Goal: Task Accomplishment & Management: Manage account settings

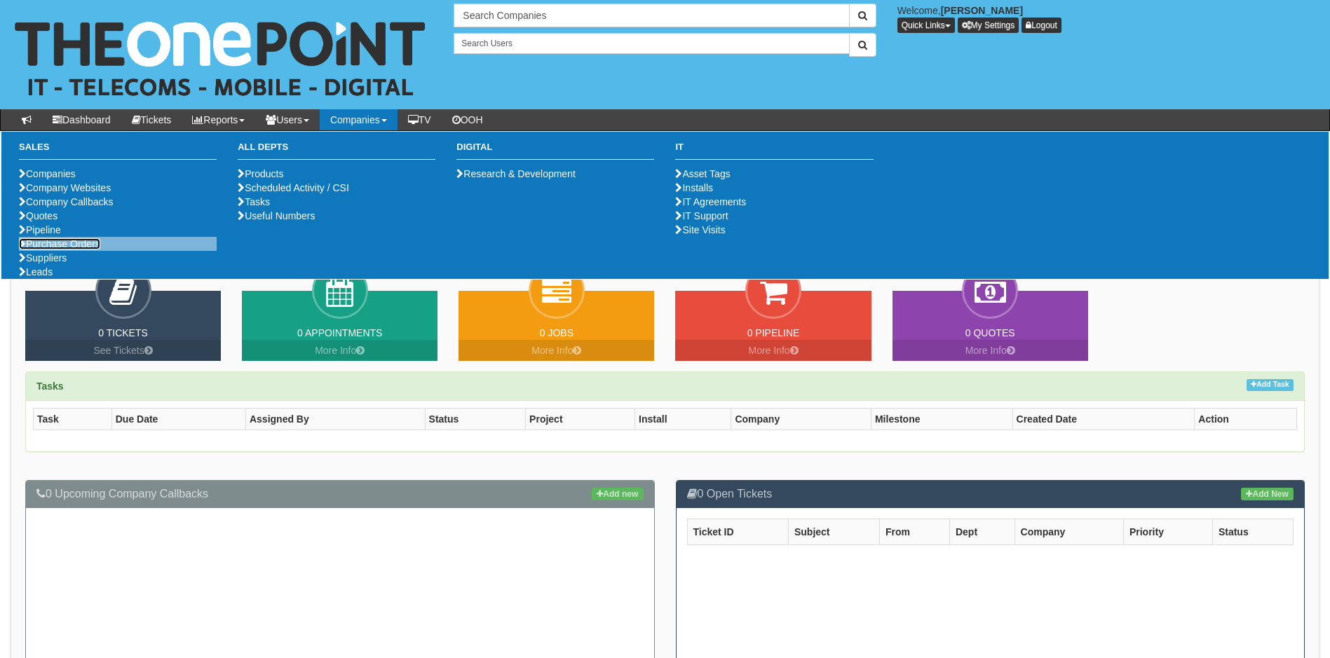
click at [92, 250] on link "Purchase Orders" at bounding box center [59, 243] width 81 height 11
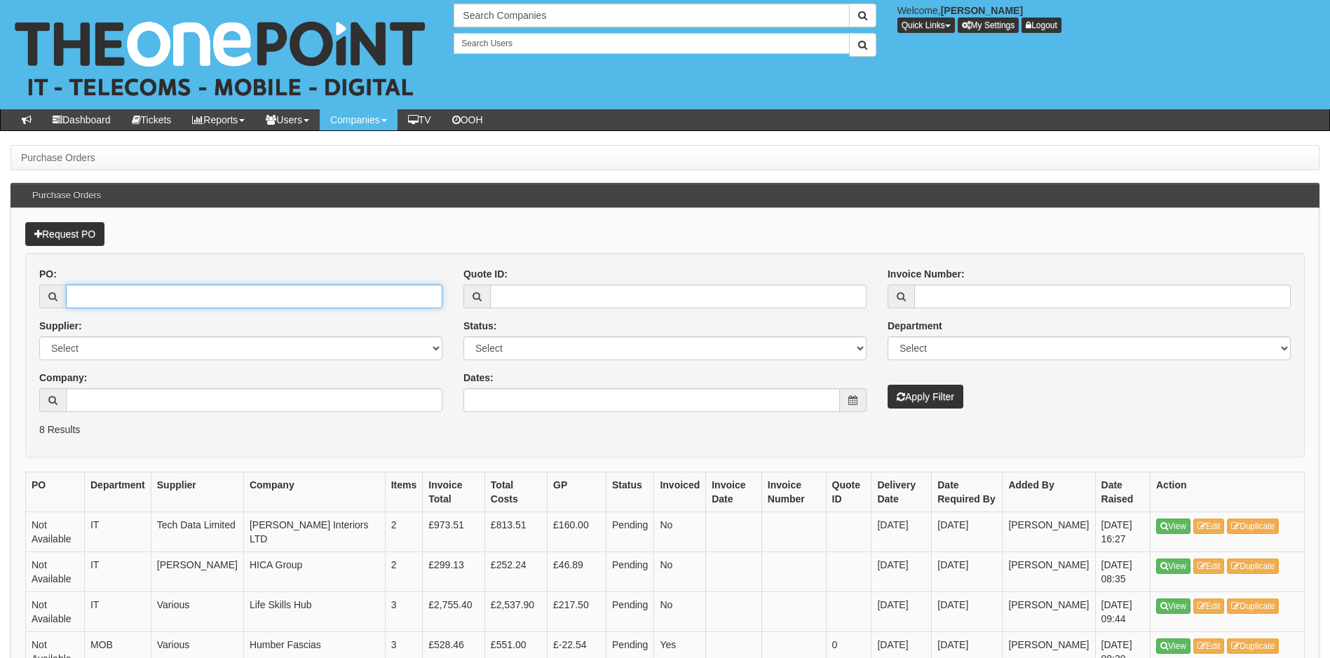
click at [98, 292] on input "PO:" at bounding box center [254, 297] width 377 height 24
type input "19234"
click at [888, 385] on button "Apply Filter" at bounding box center [926, 397] width 76 height 24
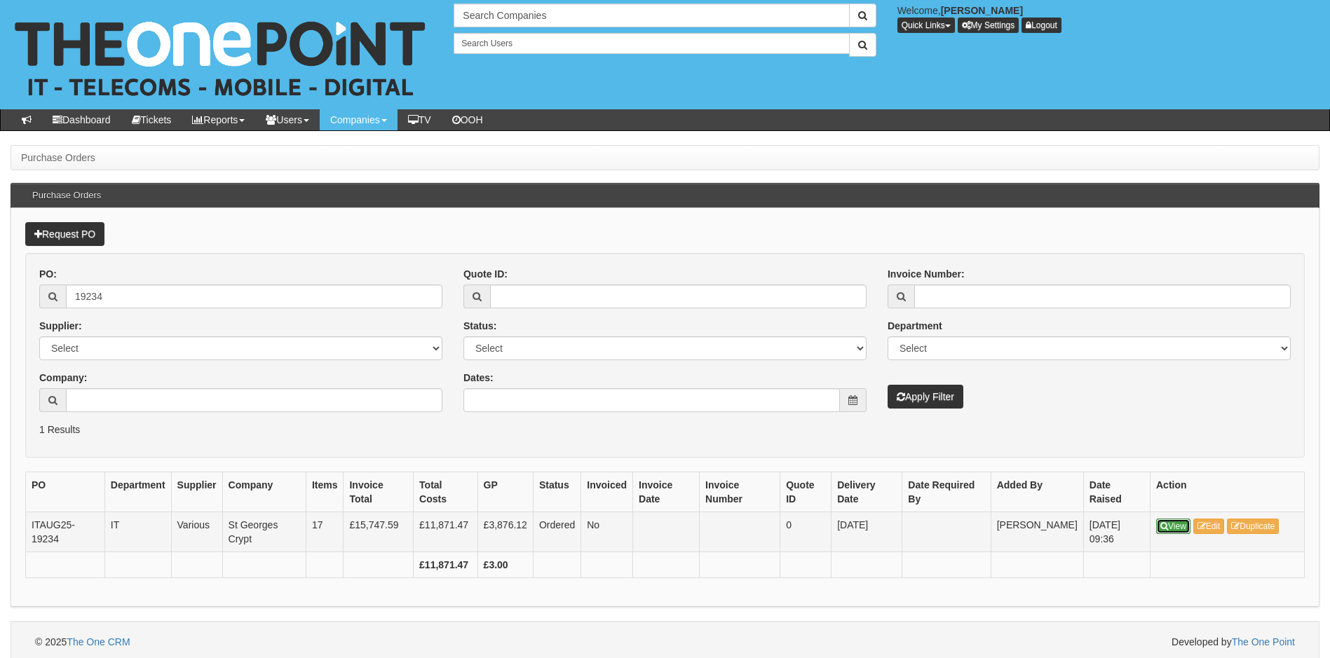
click at [1167, 529] on icon at bounding box center [1164, 526] width 8 height 8
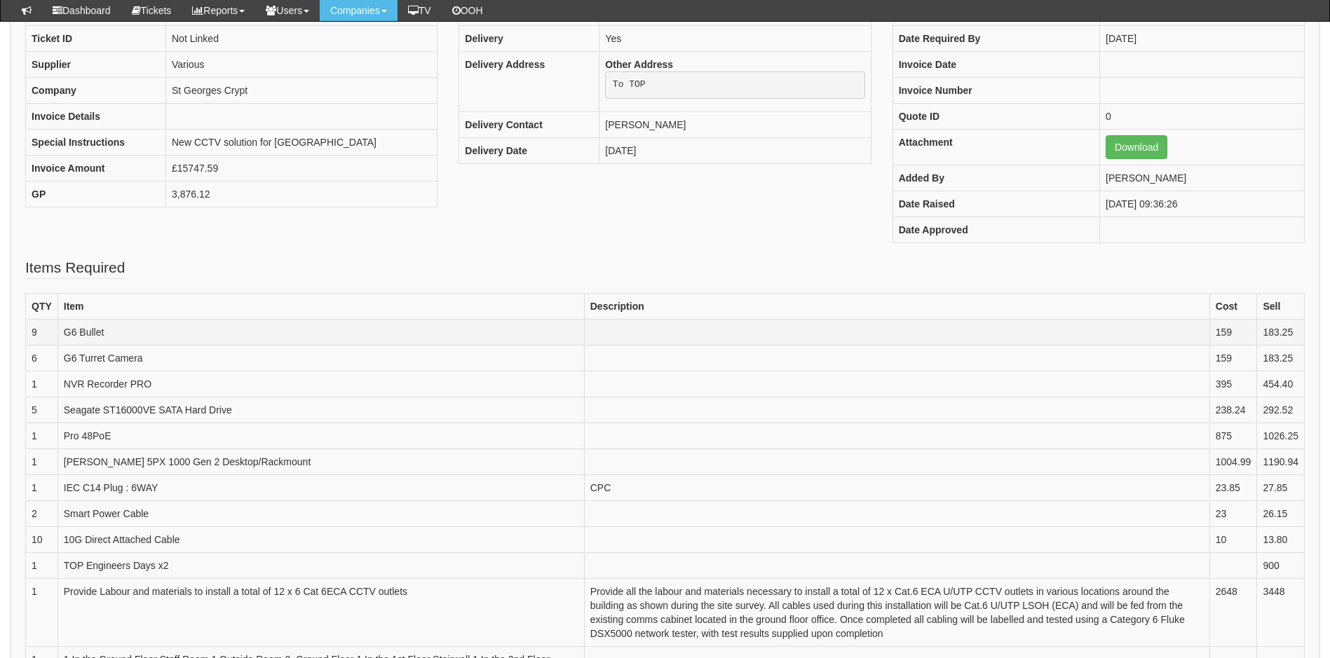
scroll to position [70, 0]
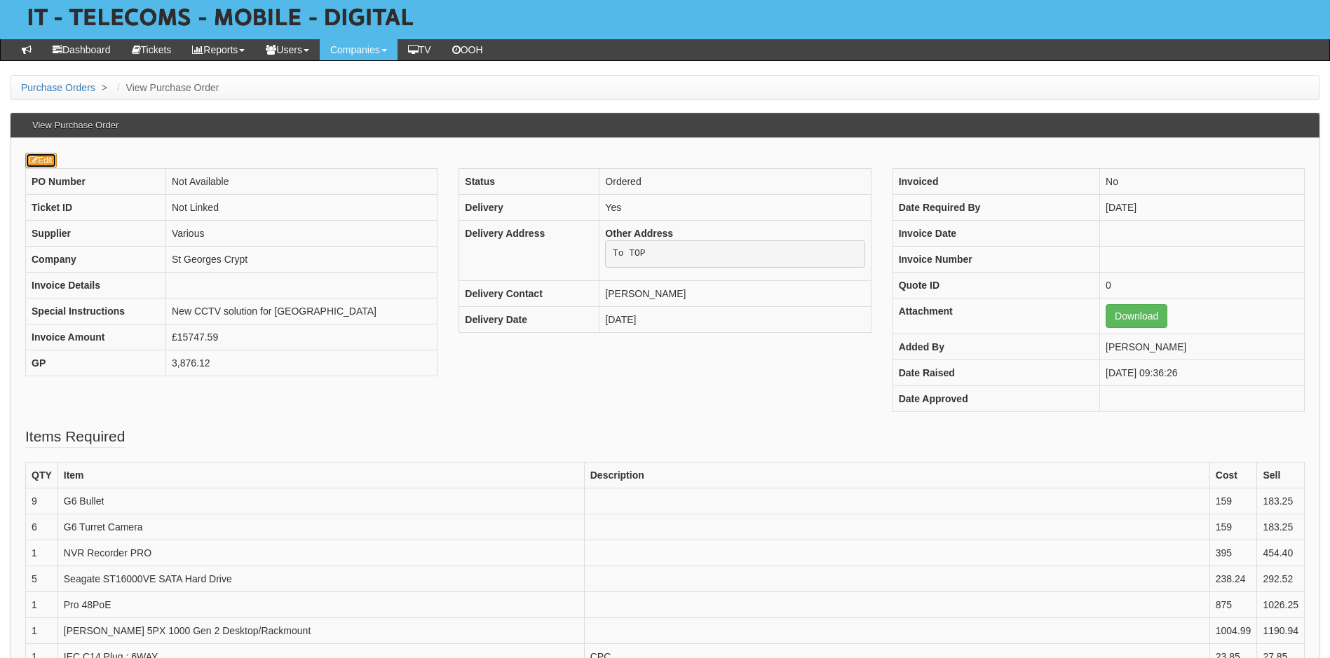
click at [39, 164] on link "Edit" at bounding box center [41, 160] width 32 height 15
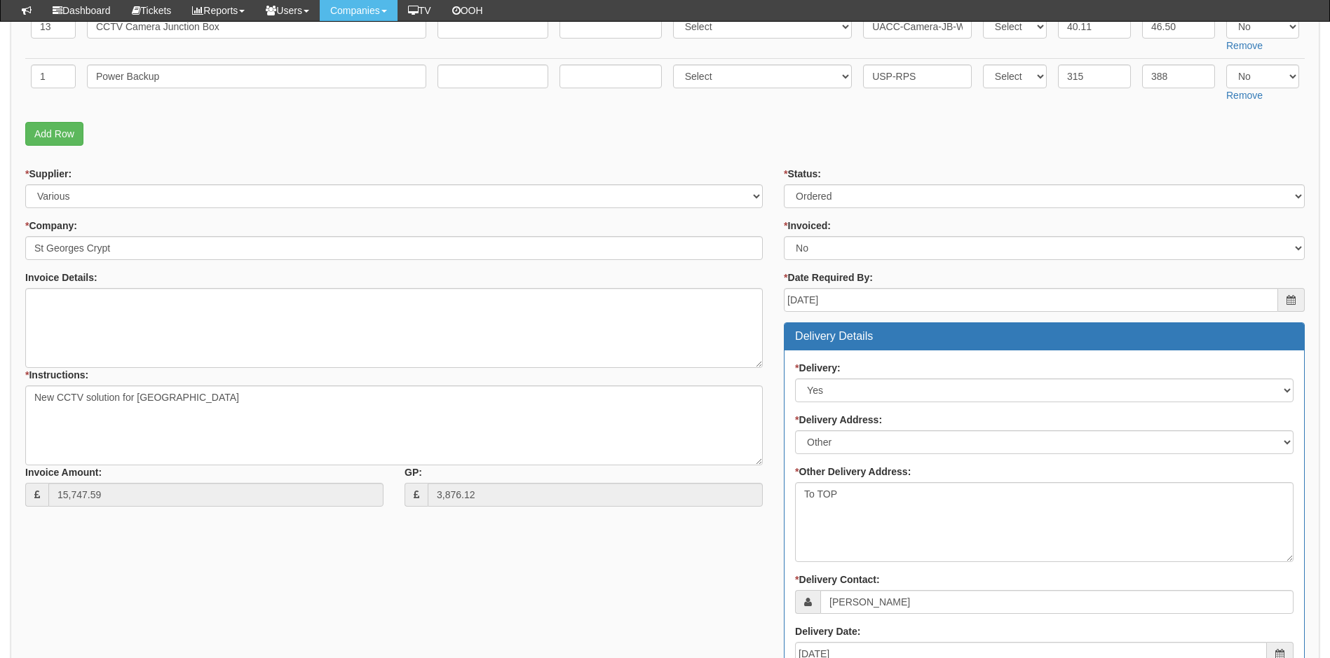
scroll to position [982, 0]
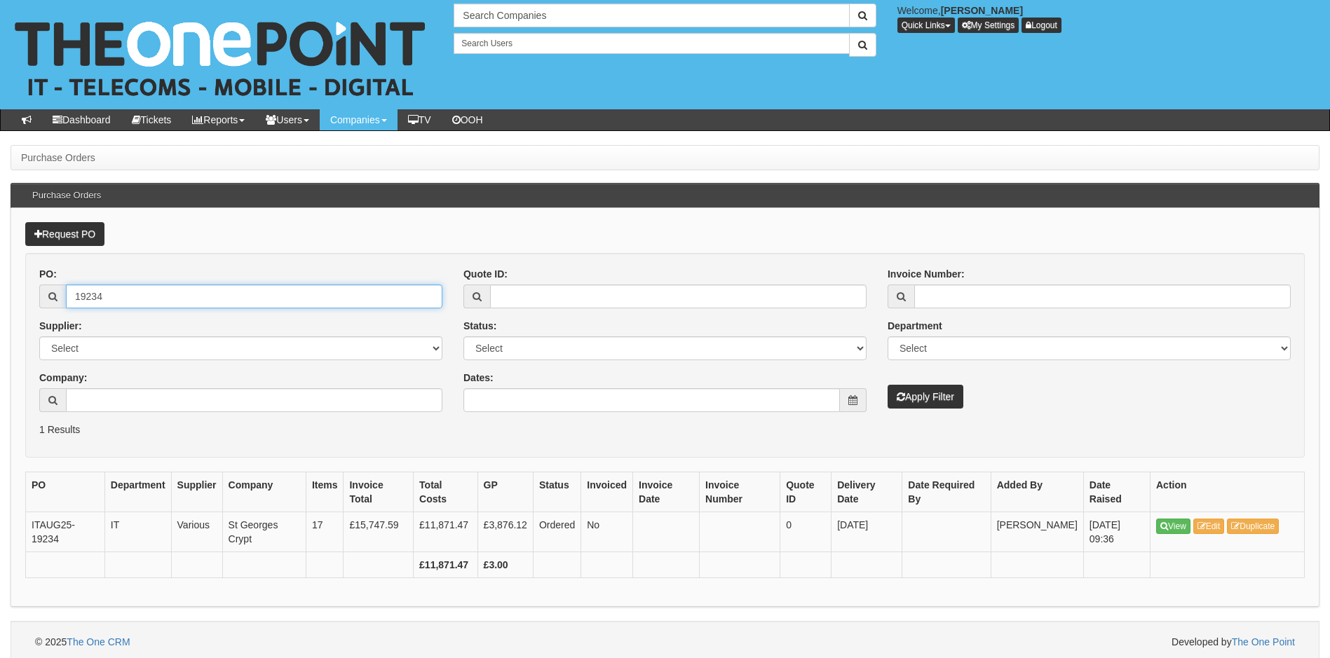
click at [165, 306] on input "19234" at bounding box center [254, 297] width 377 height 24
type input "19307"
click at [888, 385] on button "Apply Filter" at bounding box center [926, 397] width 76 height 24
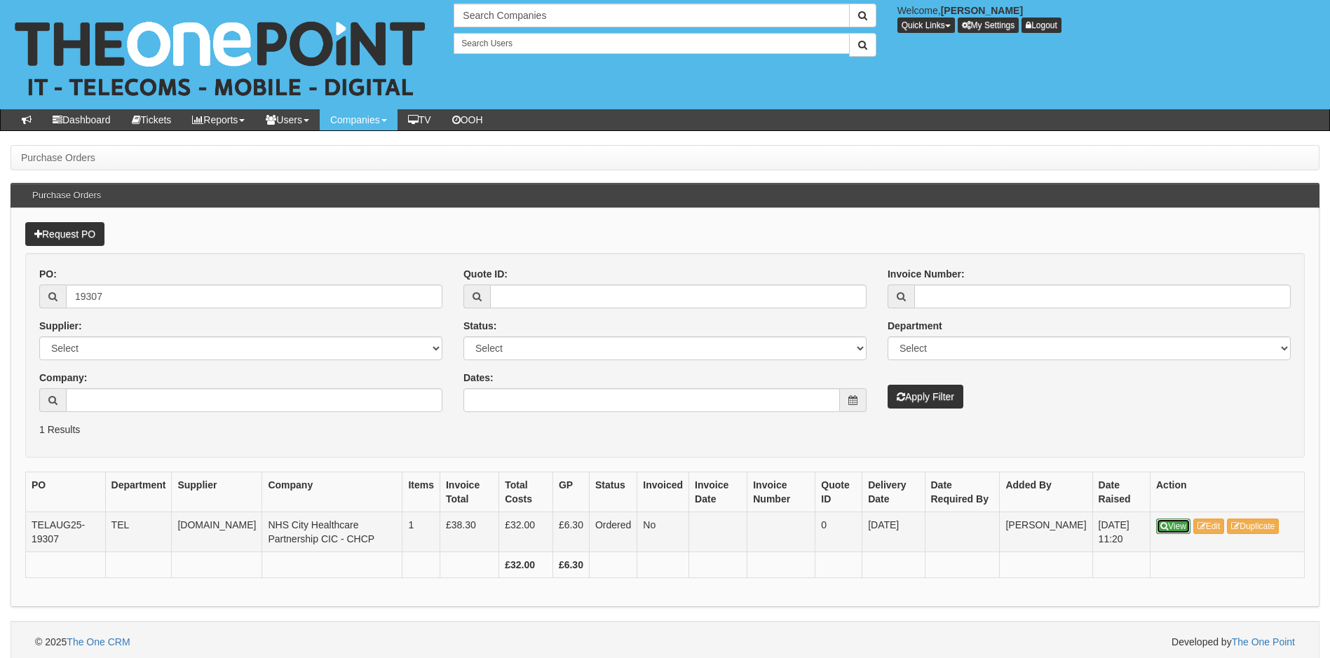
click at [1172, 529] on link "View" at bounding box center [1173, 526] width 34 height 15
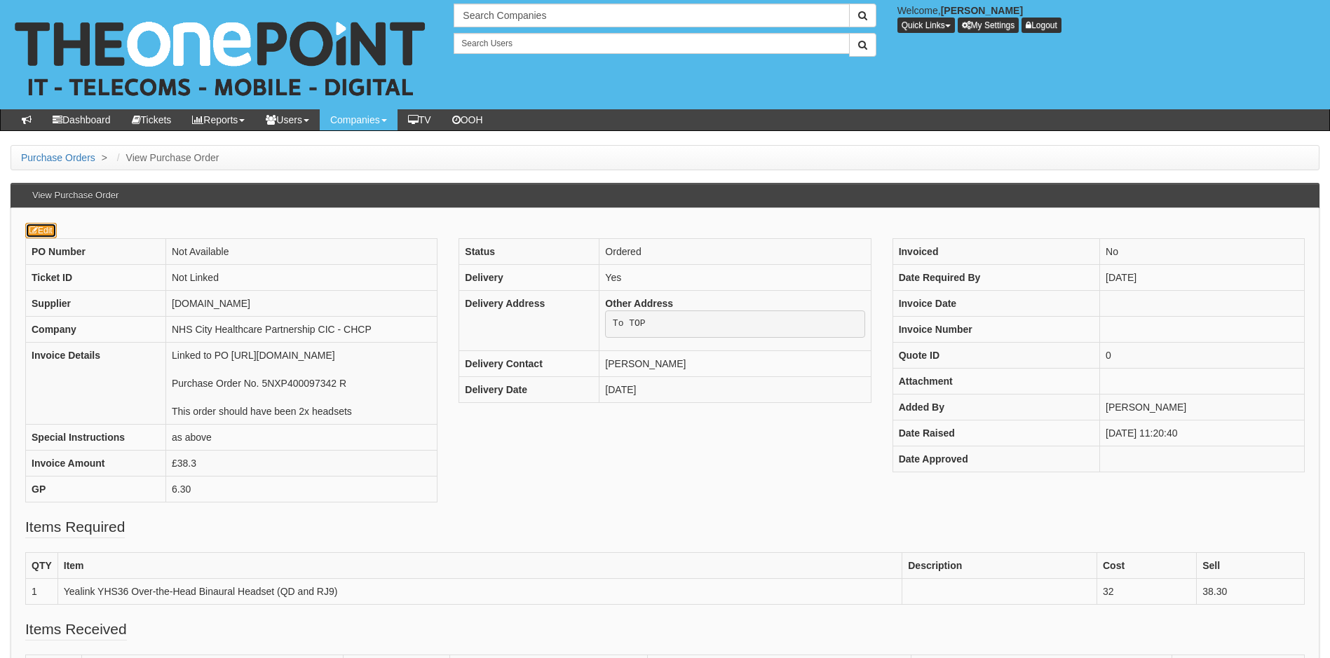
click at [40, 234] on link "Edit" at bounding box center [41, 230] width 32 height 15
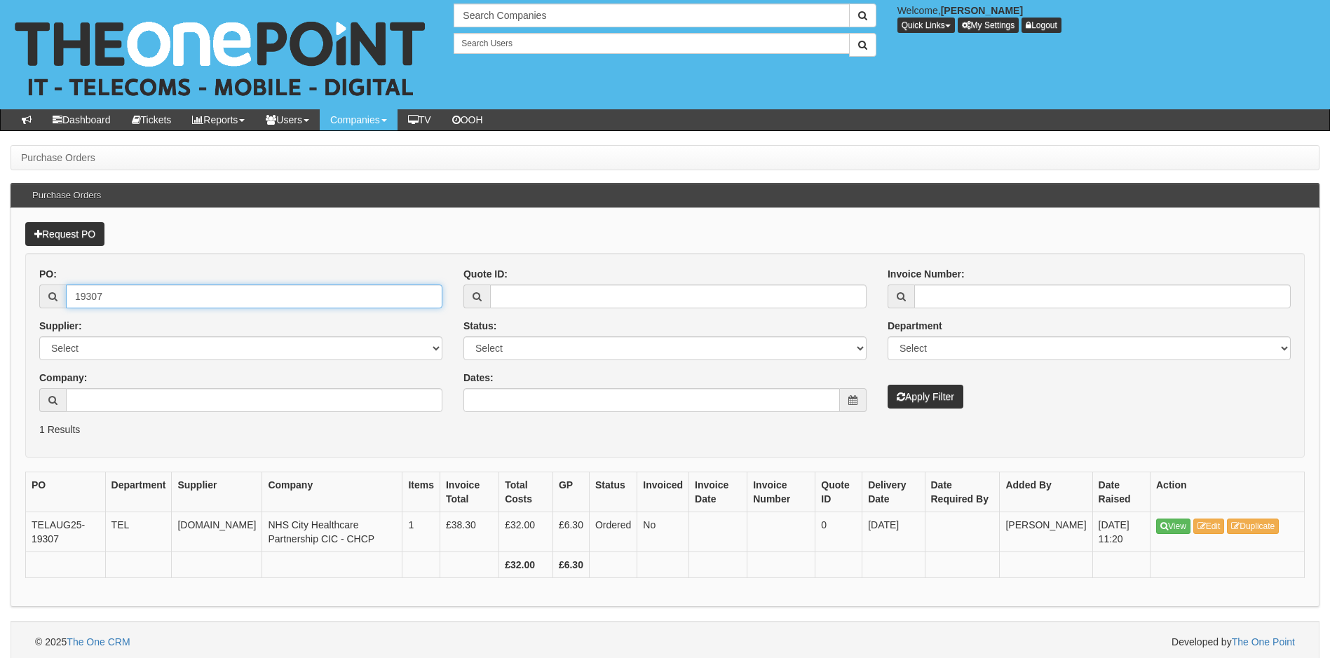
click at [123, 301] on input "19307" at bounding box center [254, 297] width 377 height 24
type input "19315"
click at [888, 385] on button "Apply Filter" at bounding box center [926, 397] width 76 height 24
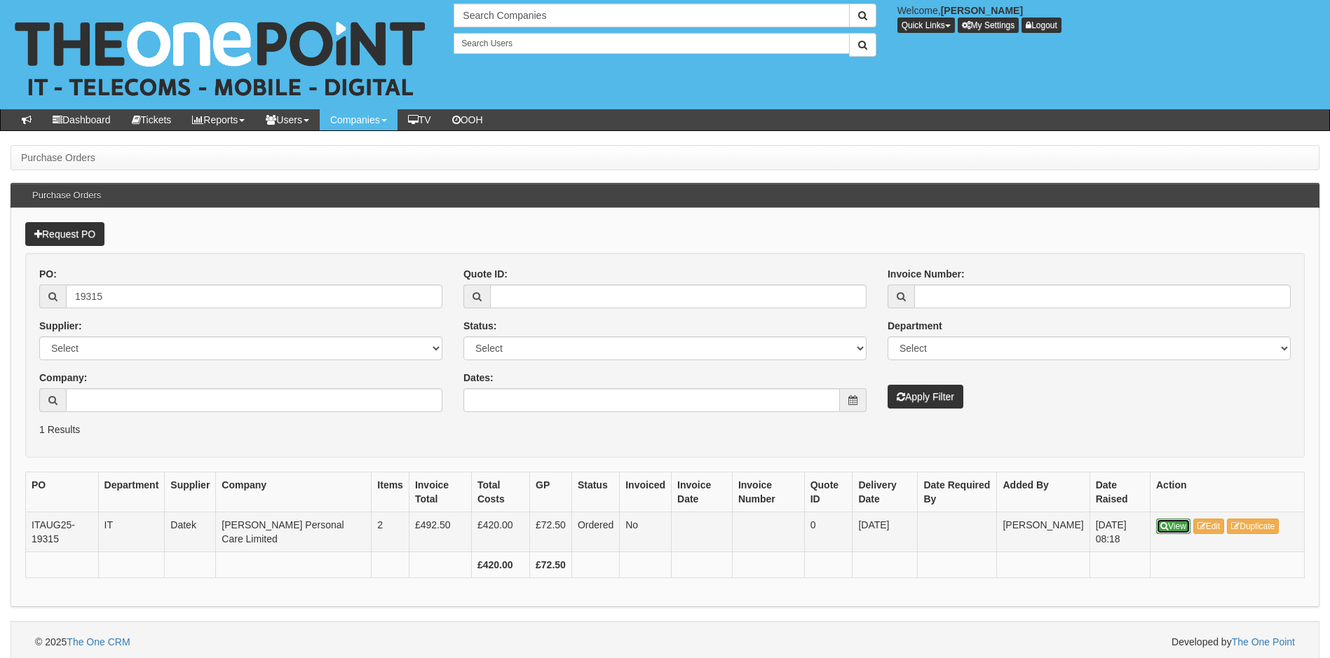
click at [1168, 522] on link "View" at bounding box center [1173, 526] width 34 height 15
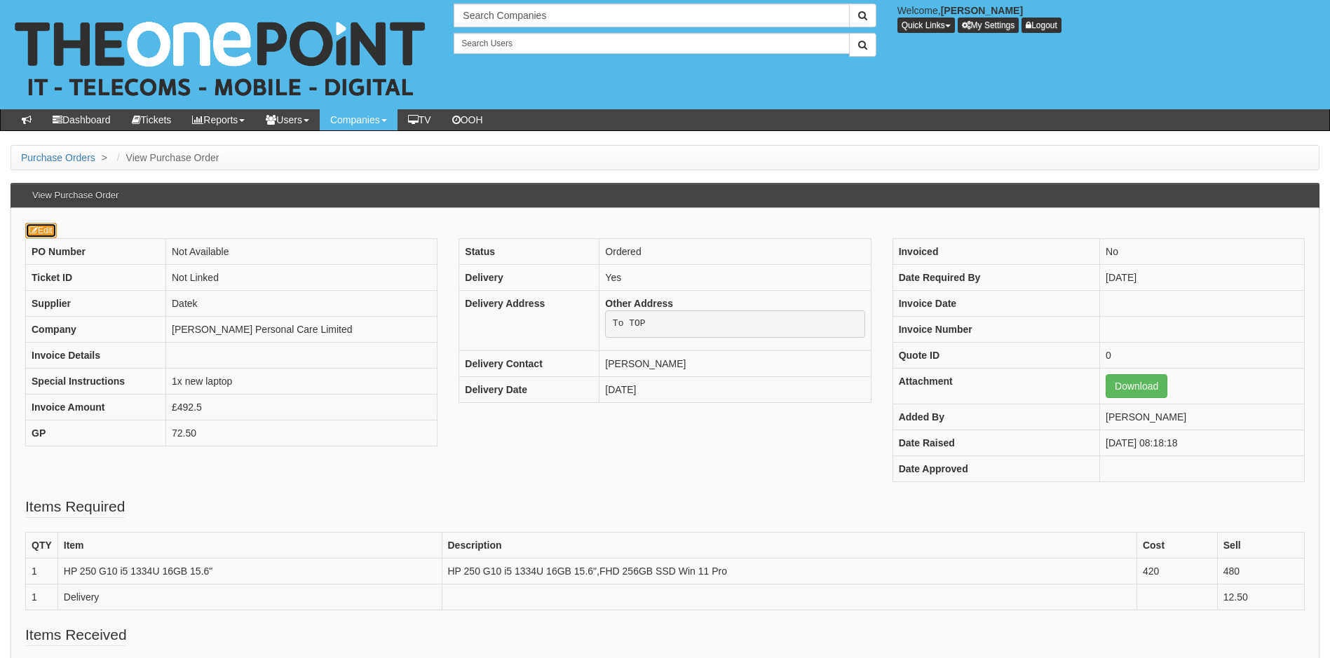
click at [48, 232] on link "Edit" at bounding box center [41, 230] width 32 height 15
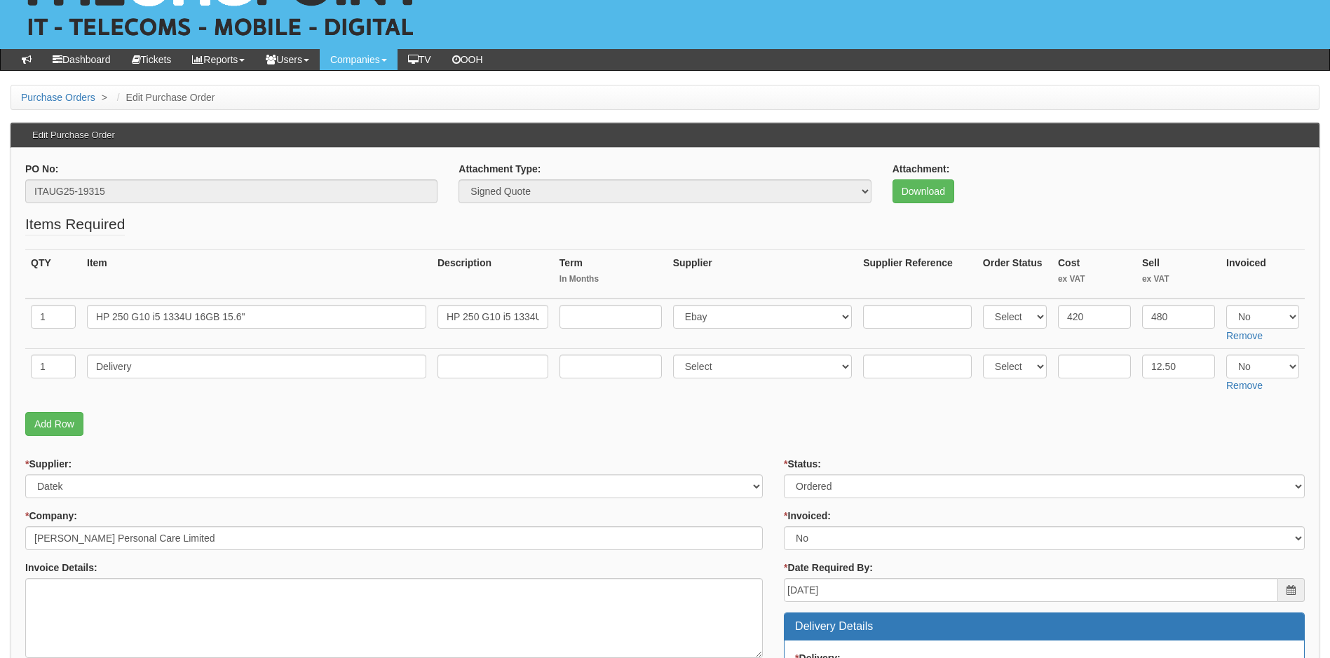
scroll to position [48, 0]
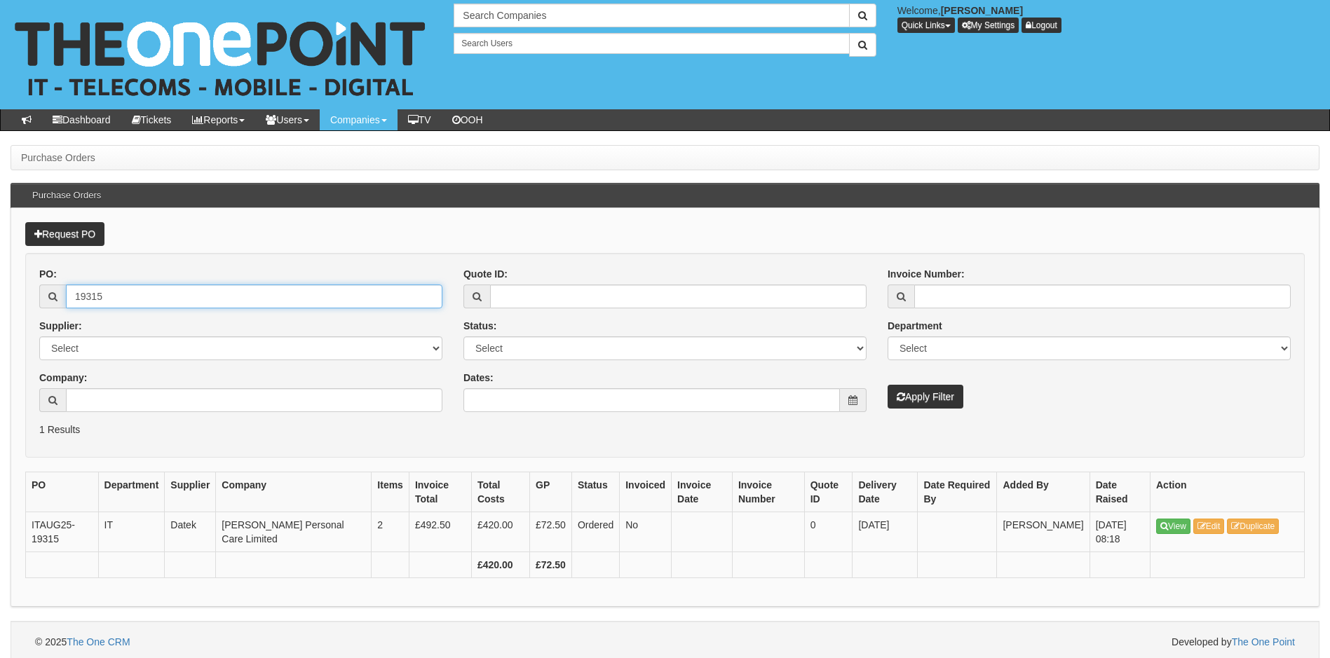
click at [128, 295] on input "19315" at bounding box center [254, 297] width 377 height 24
type input "19305"
click at [888, 385] on button "Apply Filter" at bounding box center [926, 397] width 76 height 24
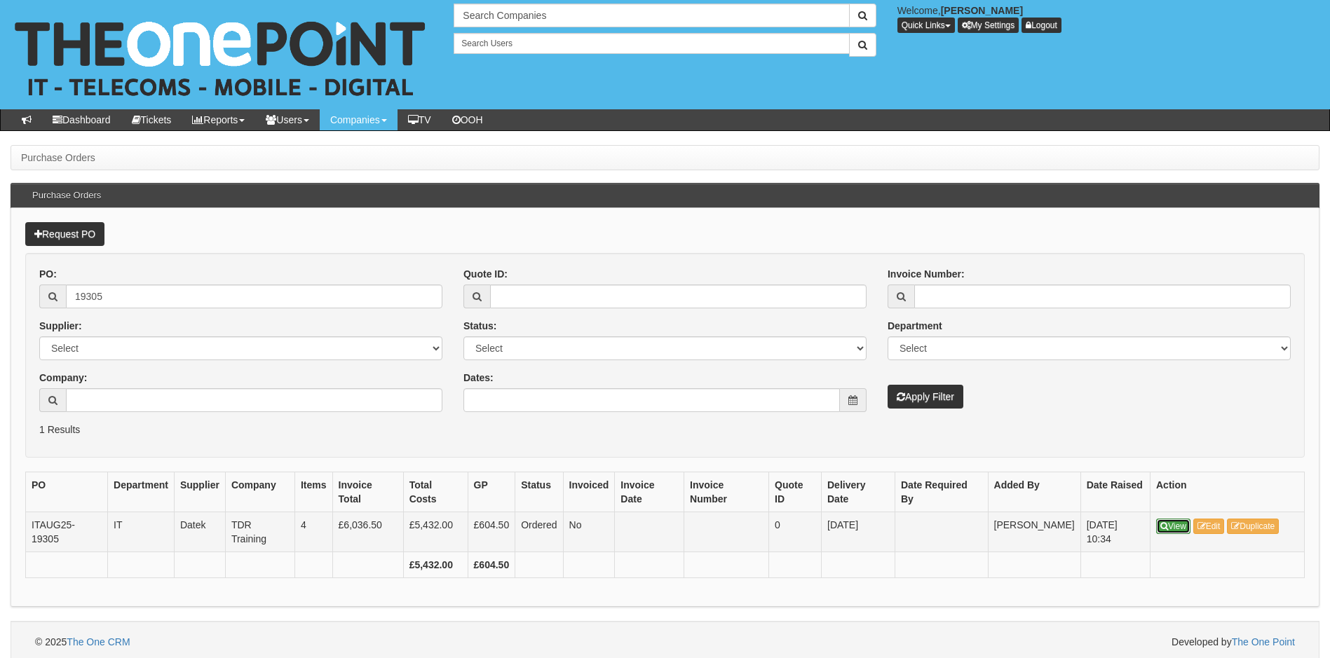
click at [1179, 527] on link "View" at bounding box center [1173, 526] width 34 height 15
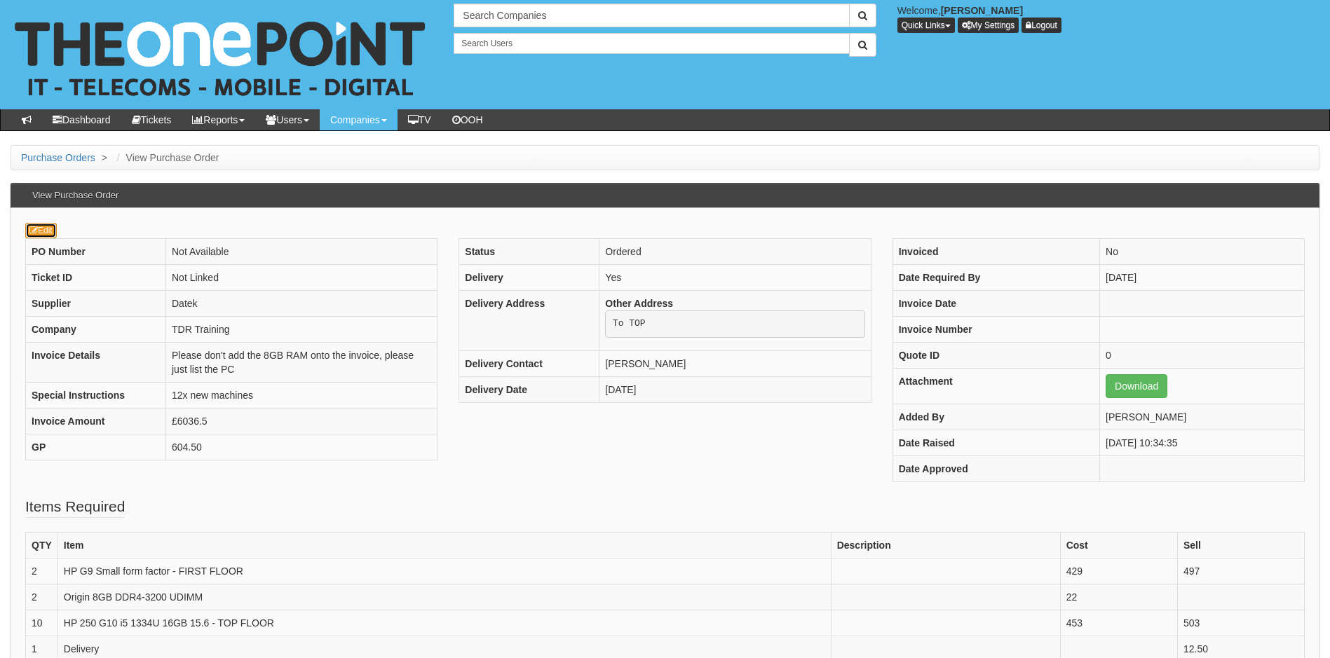
click at [50, 229] on link "Edit" at bounding box center [41, 230] width 32 height 15
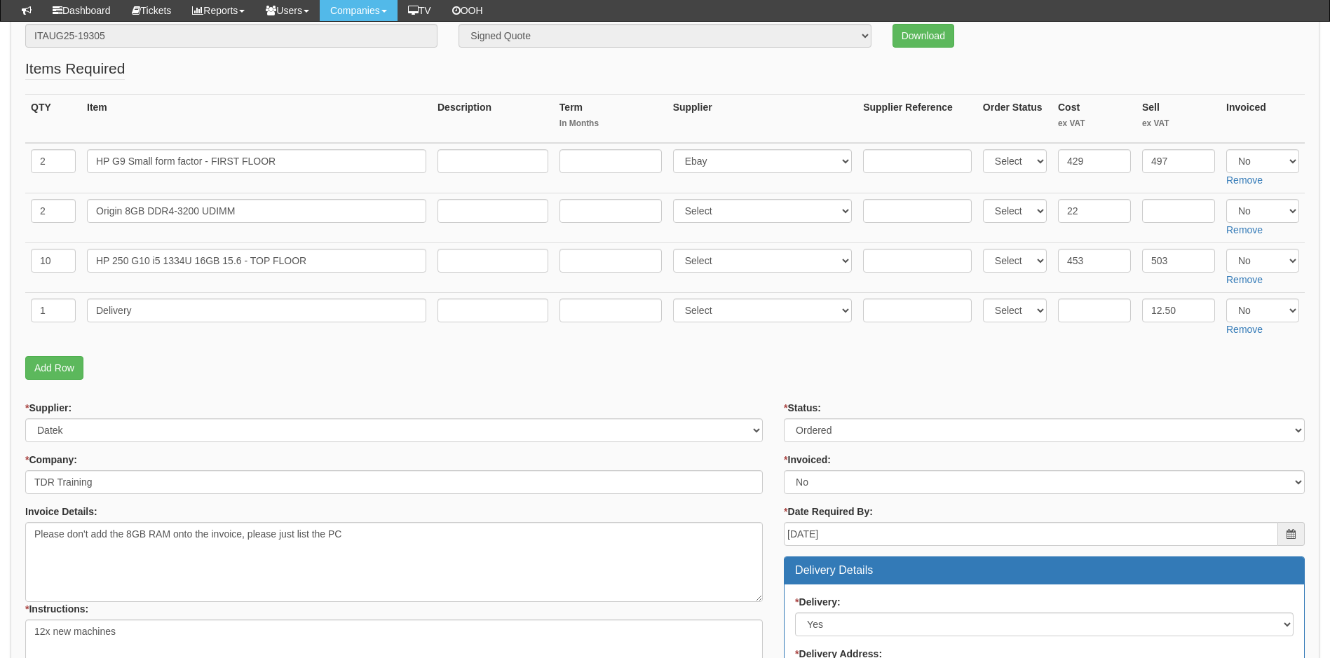
scroll to position [210, 0]
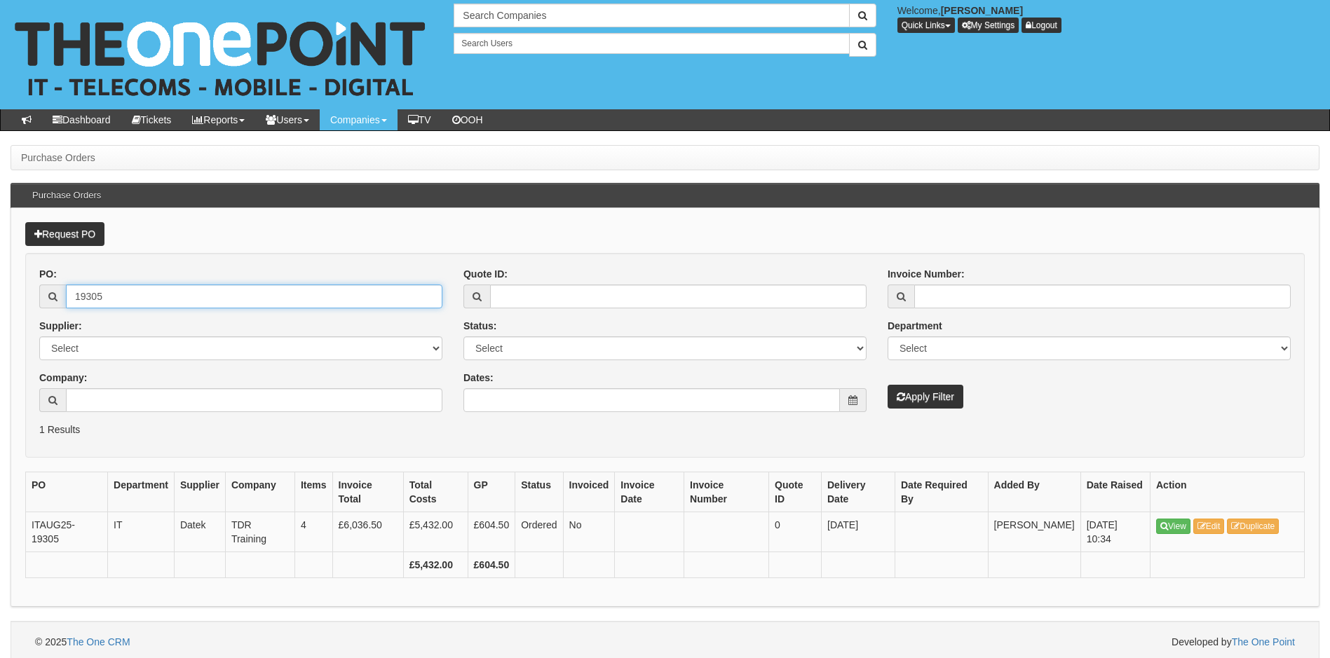
click at [111, 303] on input "19305" at bounding box center [254, 297] width 377 height 24
type input "19282"
click at [888, 385] on button "Apply Filter" at bounding box center [926, 397] width 76 height 24
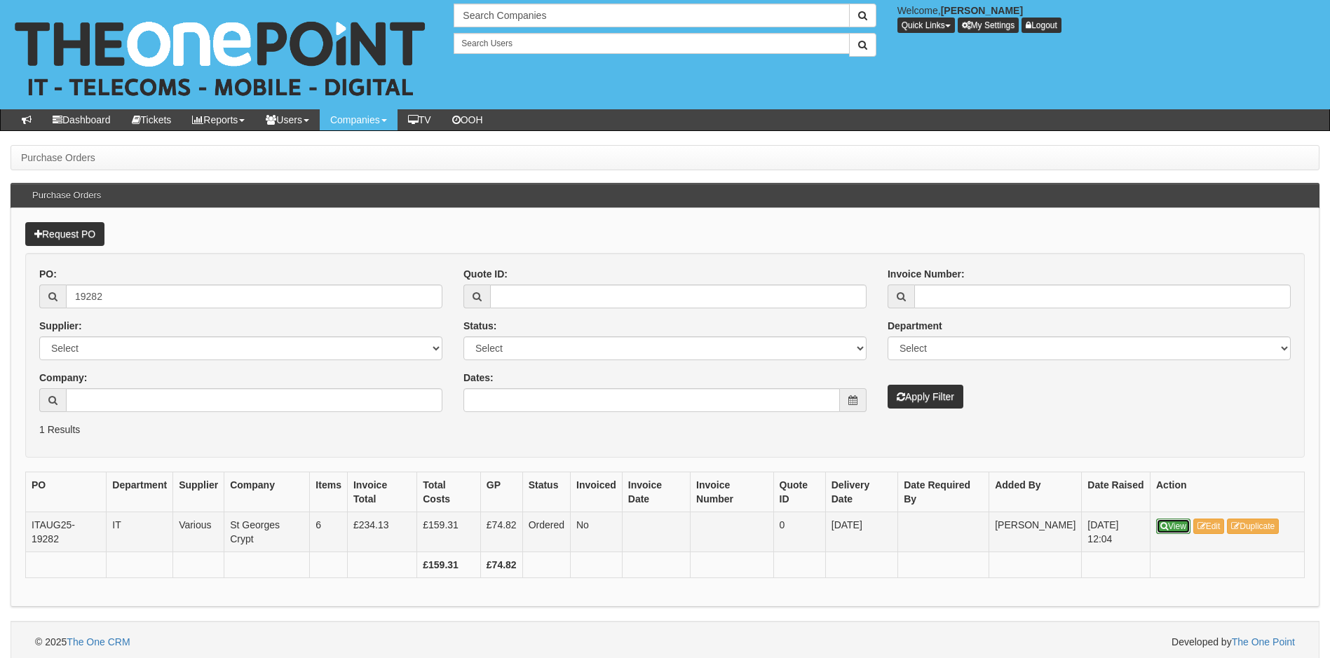
click at [1177, 533] on link "View" at bounding box center [1173, 526] width 34 height 15
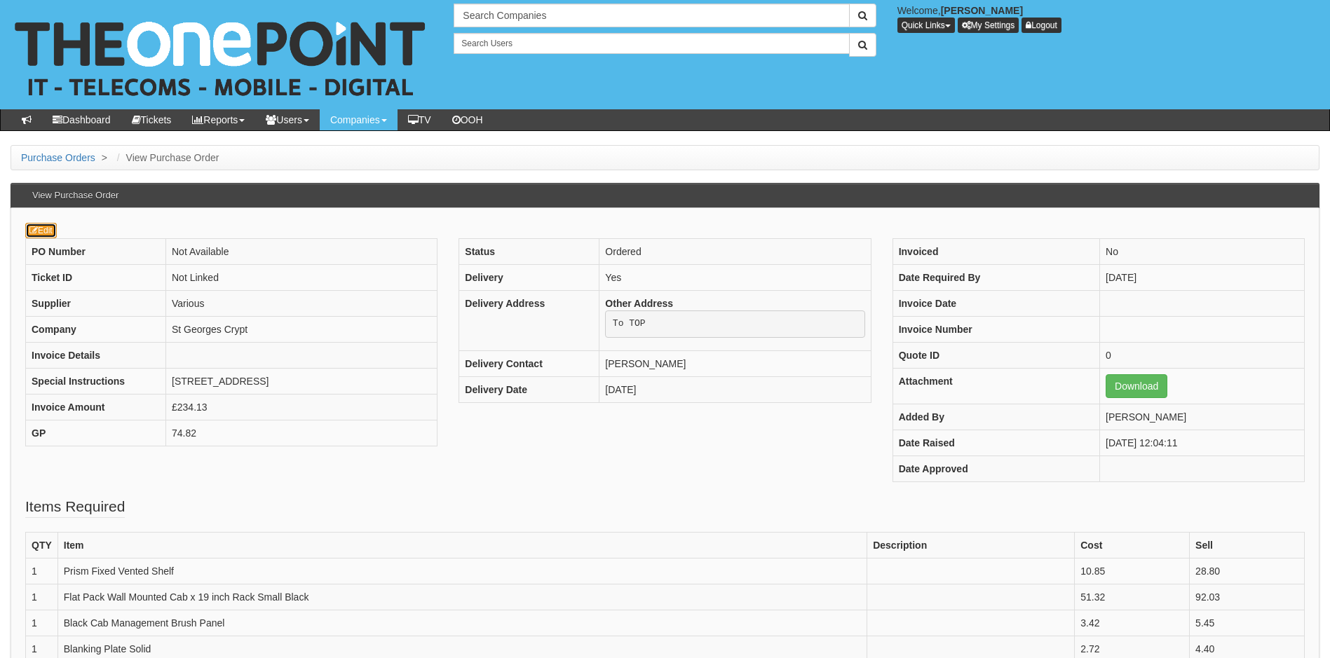
click at [50, 233] on link "Edit" at bounding box center [41, 230] width 32 height 15
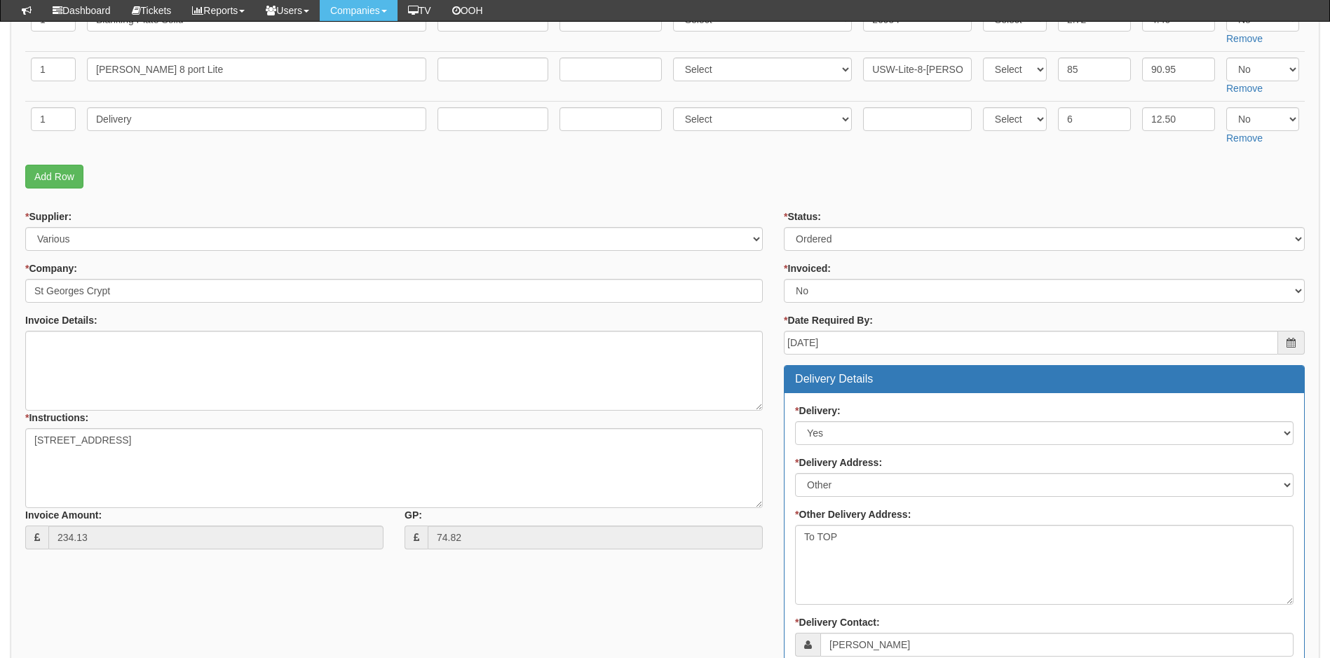
scroll to position [351, 0]
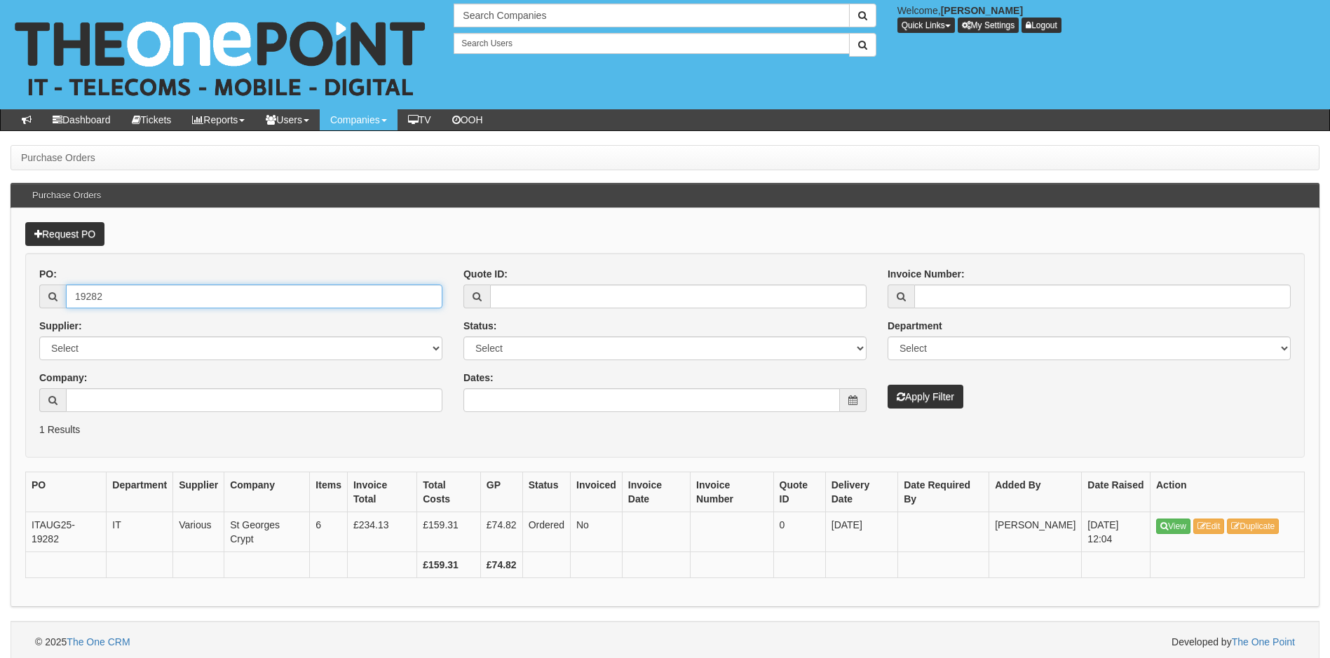
click at [109, 302] on input "19282" at bounding box center [254, 297] width 377 height 24
type input "19234"
click at [888, 385] on button "Apply Filter" at bounding box center [926, 397] width 76 height 24
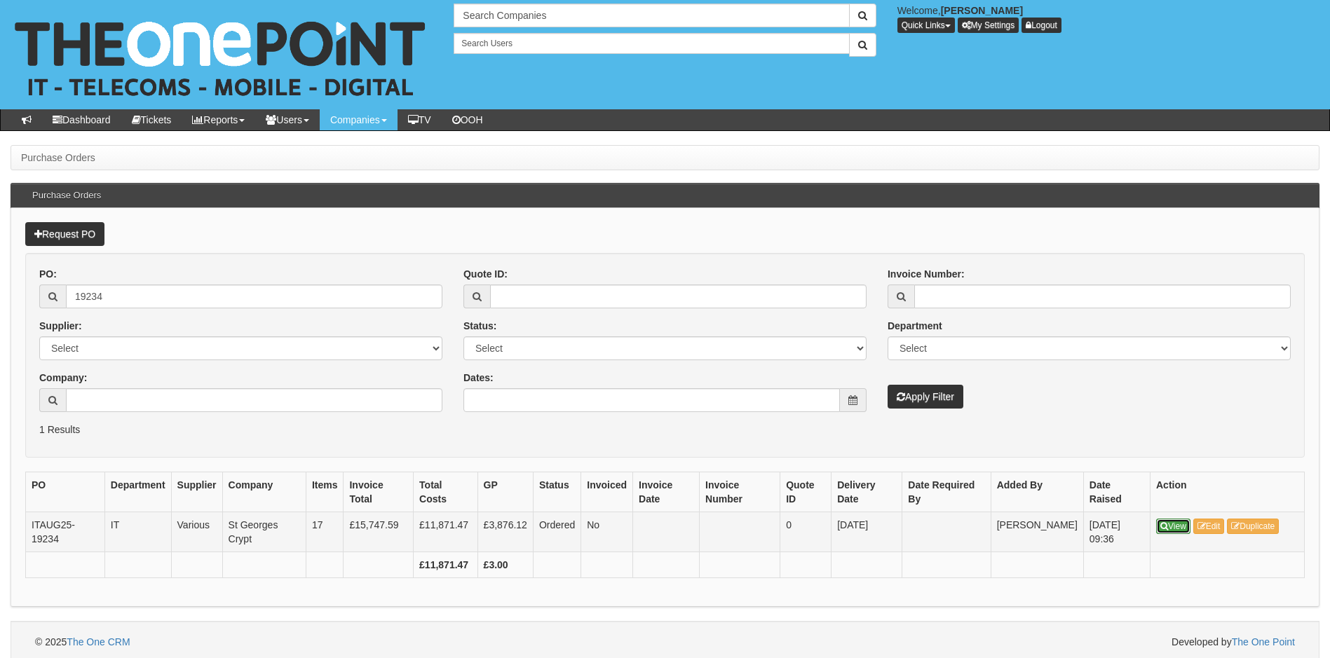
click at [1167, 525] on icon at bounding box center [1164, 526] width 8 height 8
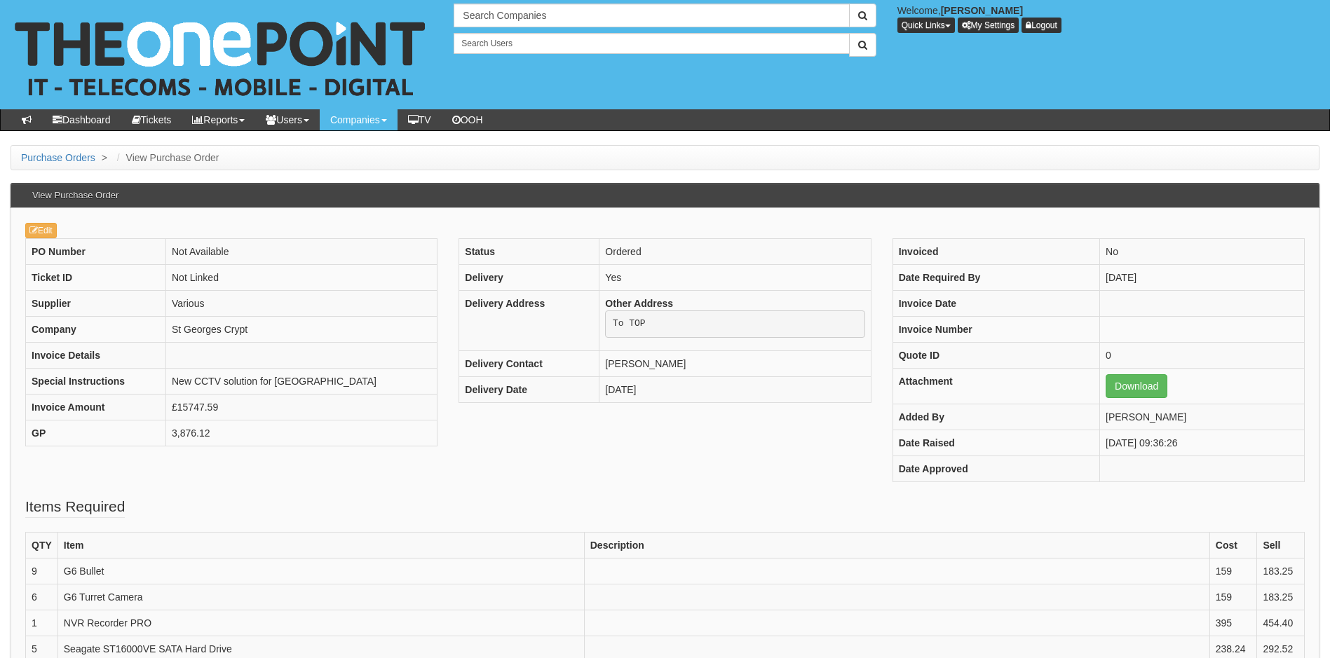
click at [43, 229] on link "Edit" at bounding box center [41, 230] width 32 height 15
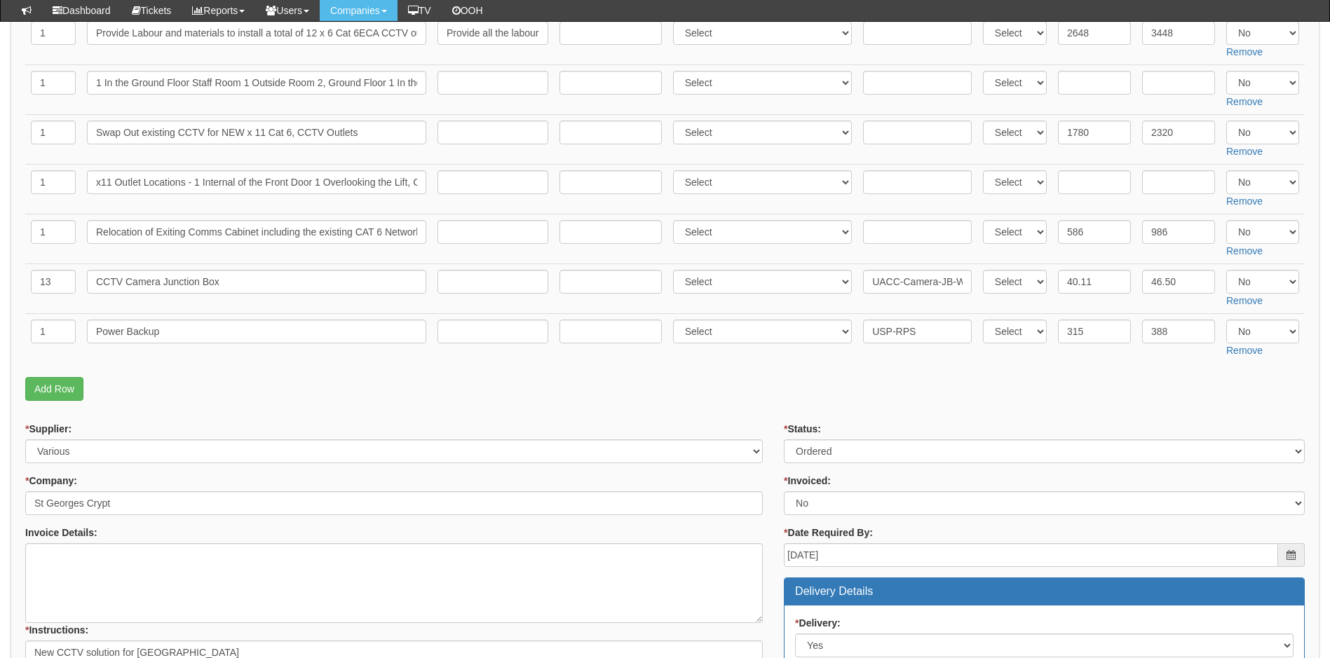
scroll to position [795, 0]
